Goal: Task Accomplishment & Management: Use online tool/utility

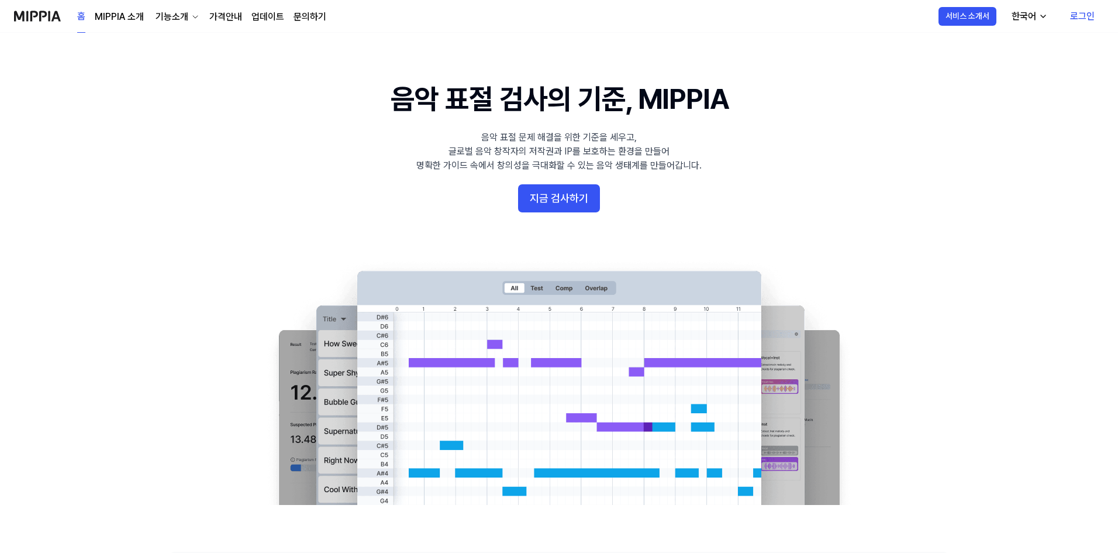
click at [558, 203] on button "지금 검사하기" at bounding box center [559, 198] width 82 height 28
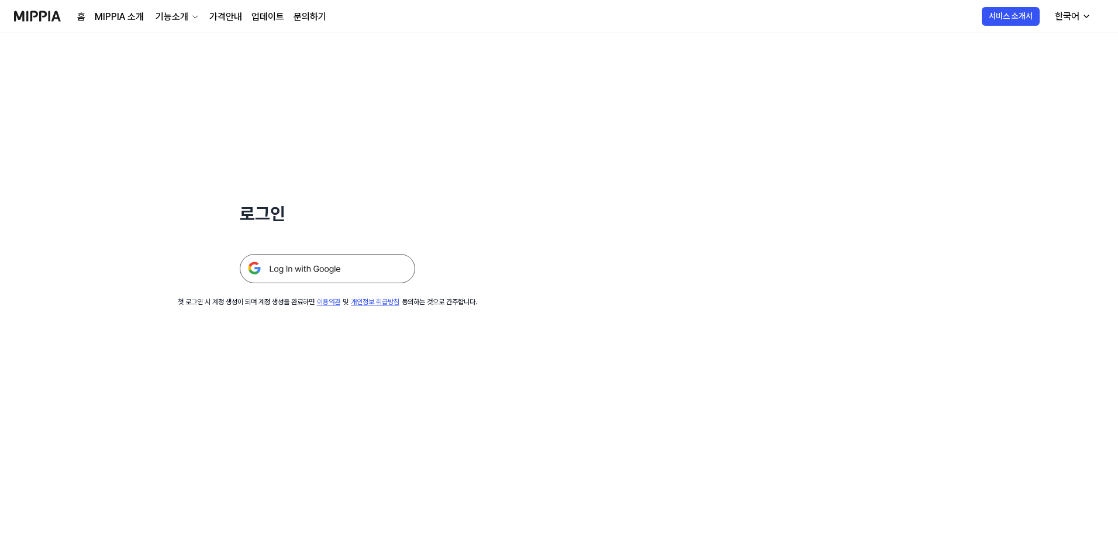
click at [352, 274] on img at bounding box center [327, 268] width 175 height 29
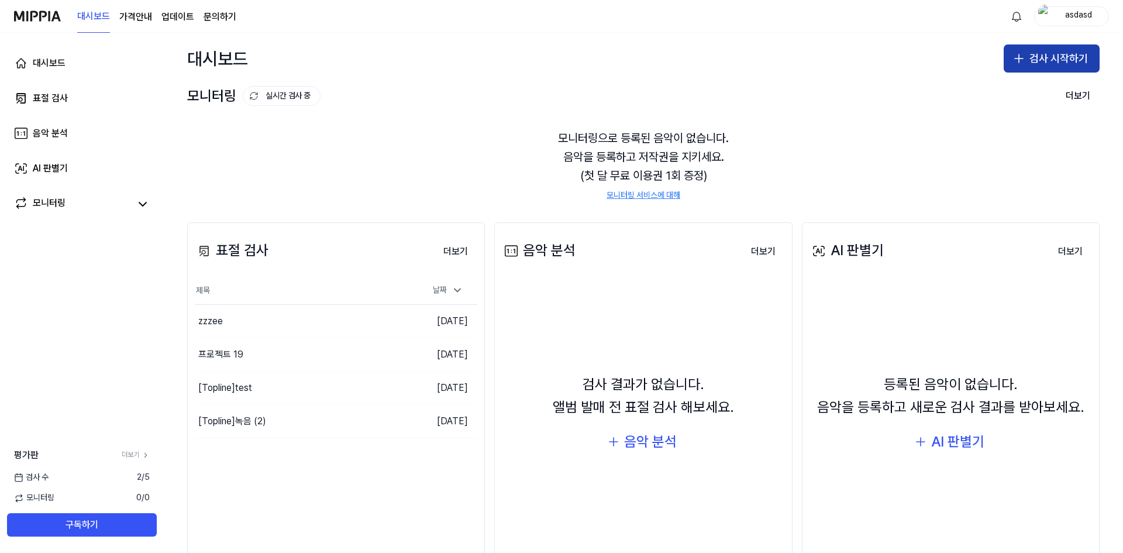
click at [1054, 57] on button "검사 시작하기" at bounding box center [1051, 58] width 96 height 28
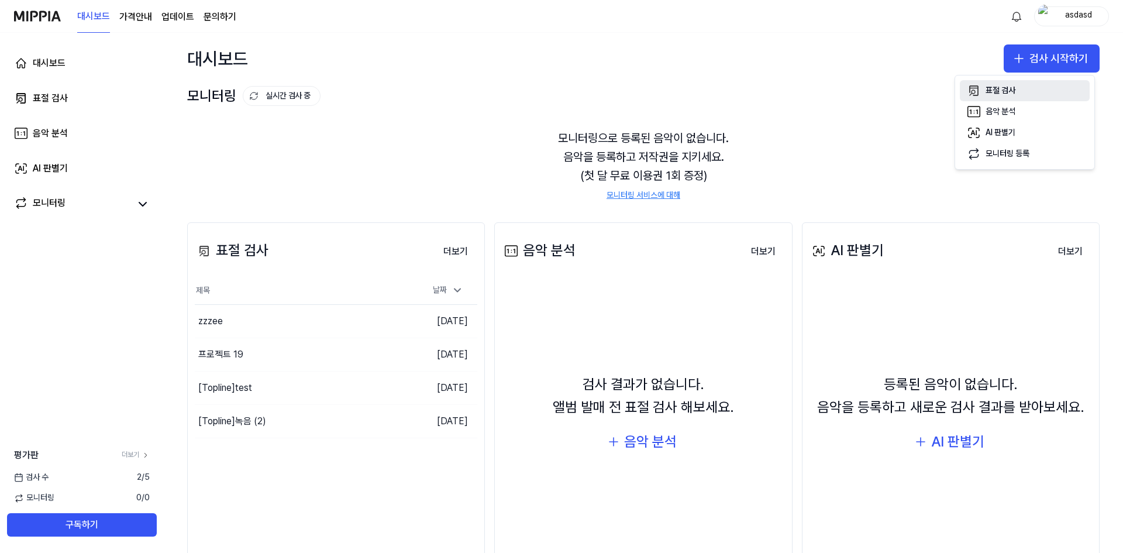
click at [1011, 85] on div "표절 검사" at bounding box center [1000, 91] width 30 height 12
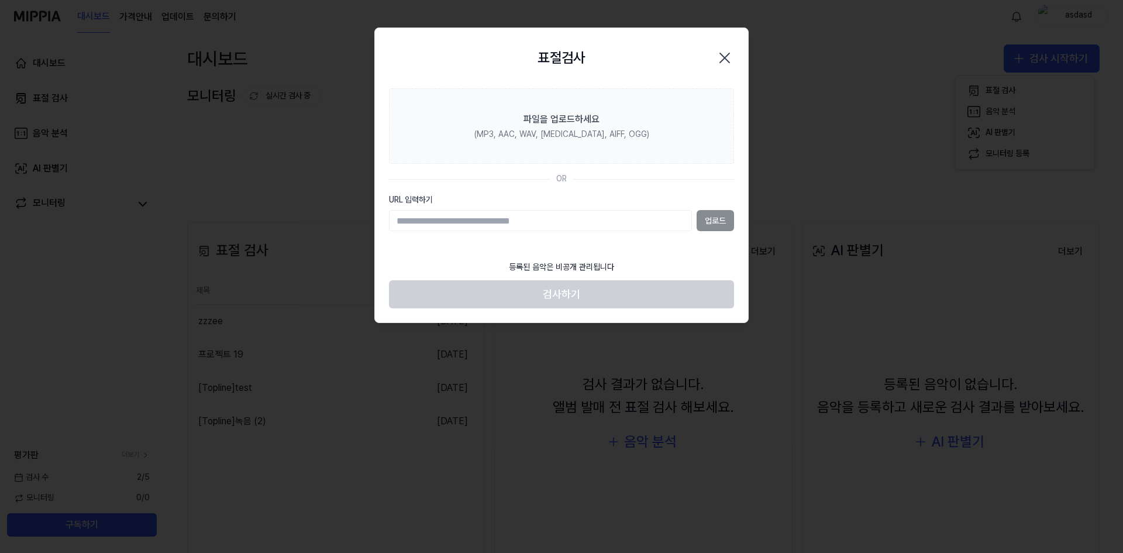
click at [603, 215] on input "URL 입력하기" at bounding box center [540, 220] width 303 height 21
click at [716, 219] on div "업로드" at bounding box center [561, 220] width 345 height 21
click at [571, 219] on input "URL 입력하기" at bounding box center [540, 220] width 303 height 21
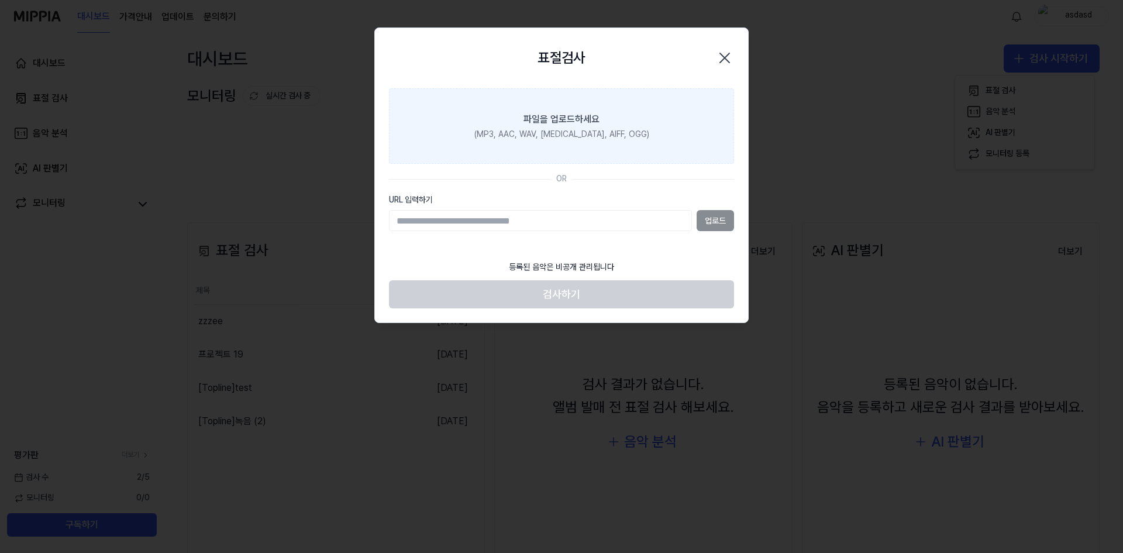
click at [530, 137] on div "(MP3, AAC, WAV, [MEDICAL_DATA], AIFF, OGG)" at bounding box center [561, 135] width 175 height 12
click at [0, 0] on input "파일을 업로드하세요 (MP3, AAC, WAV, [MEDICAL_DATA], AIFF, OGG)" at bounding box center [0, 0] width 0 height 0
click at [544, 106] on label "파일을 업로드하세요 (MP3, AAC, WAV, [MEDICAL_DATA], AIFF, OGG)" at bounding box center [561, 126] width 345 height 76
click at [0, 0] on input "파일을 업로드하세요 (MP3, AAC, WAV, [MEDICAL_DATA], AIFF, OGG)" at bounding box center [0, 0] width 0 height 0
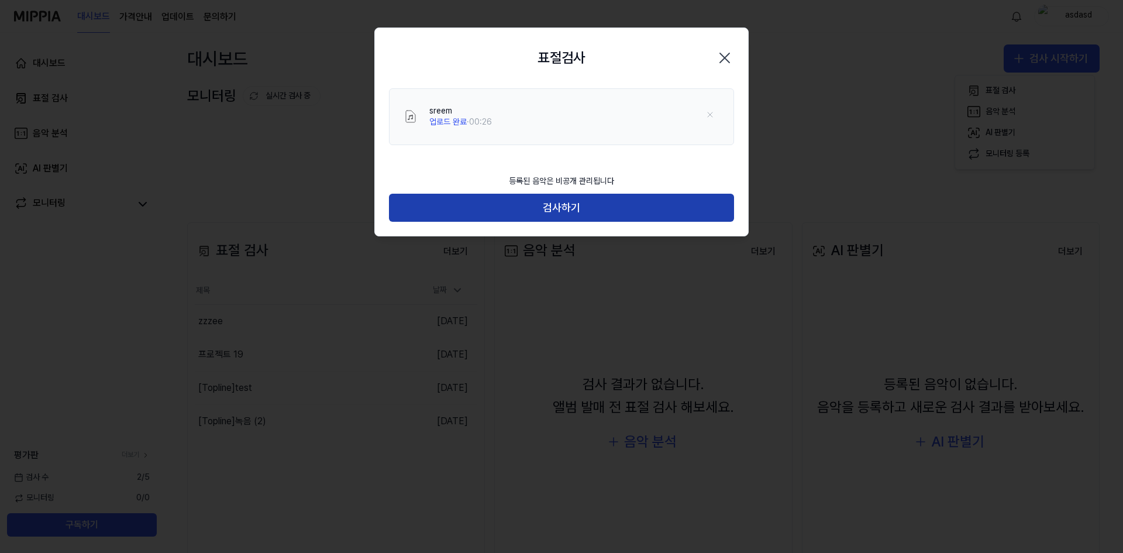
click at [557, 205] on button "검사하기" at bounding box center [561, 208] width 345 height 28
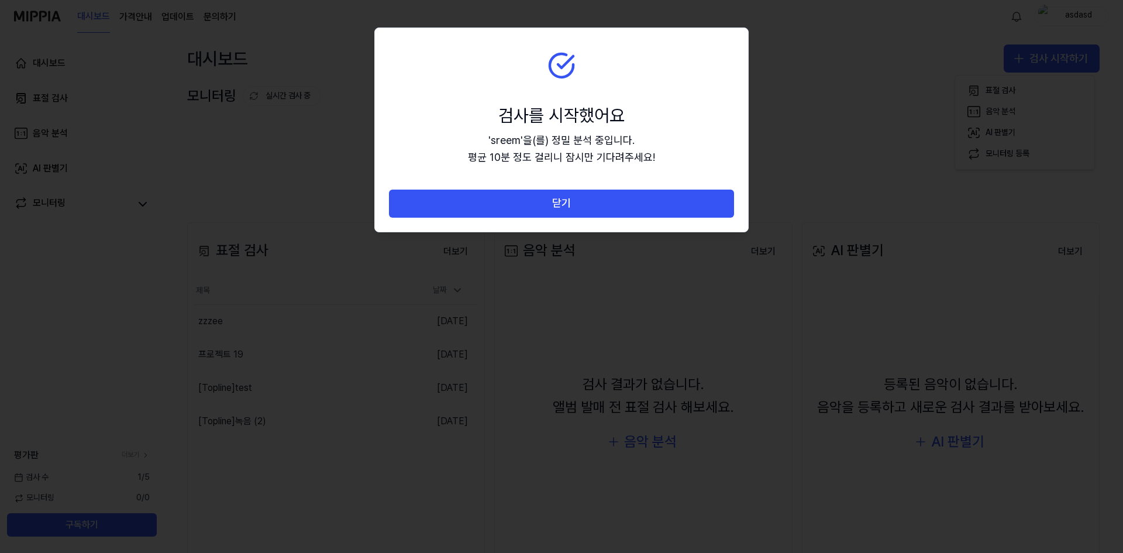
click at [557, 205] on button "닫기" at bounding box center [561, 203] width 345 height 28
